Goal: Navigation & Orientation: Find specific page/section

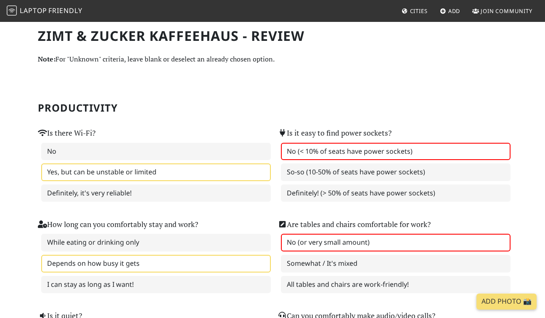
click at [55, 10] on span "Friendly" at bounding box center [65, 10] width 34 height 9
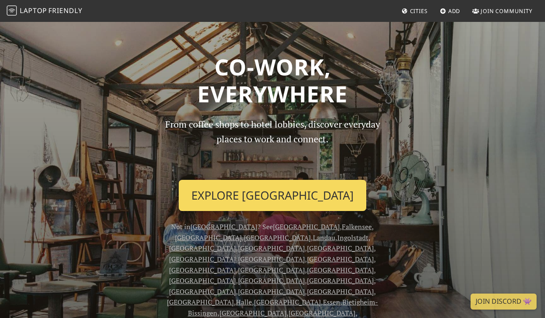
click at [282, 198] on link "Explore Berlin" at bounding box center [273, 195] width 188 height 31
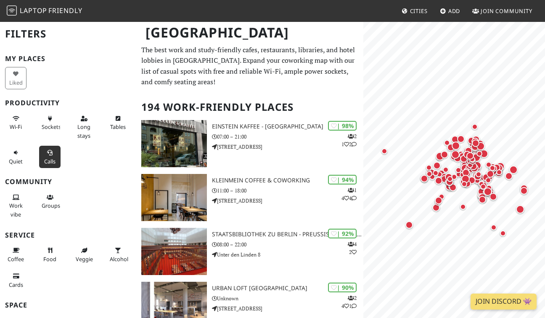
click at [48, 159] on span "Calls" at bounding box center [49, 161] width 11 height 8
